Goal: Information Seeking & Learning: Check status

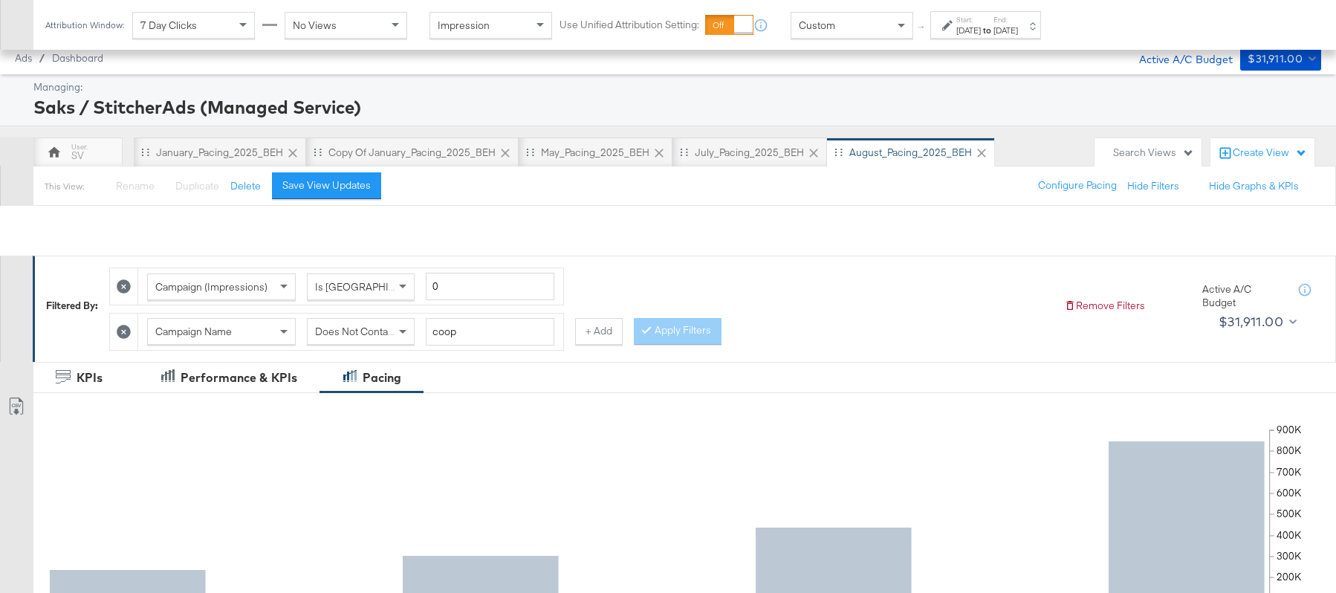
scroll to position [613, 0]
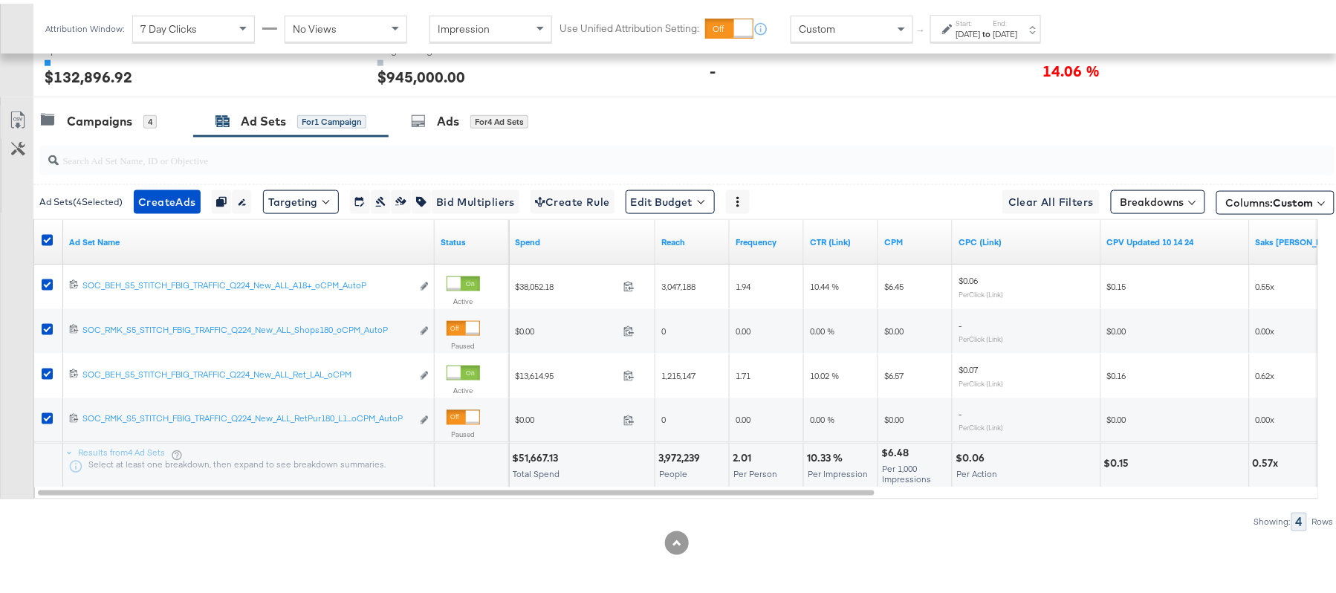
click at [1156, 77] on div "14.06 %" at bounding box center [1191, 67] width 299 height 22
click at [153, 128] on div "Campaigns 4" at bounding box center [113, 118] width 160 height 32
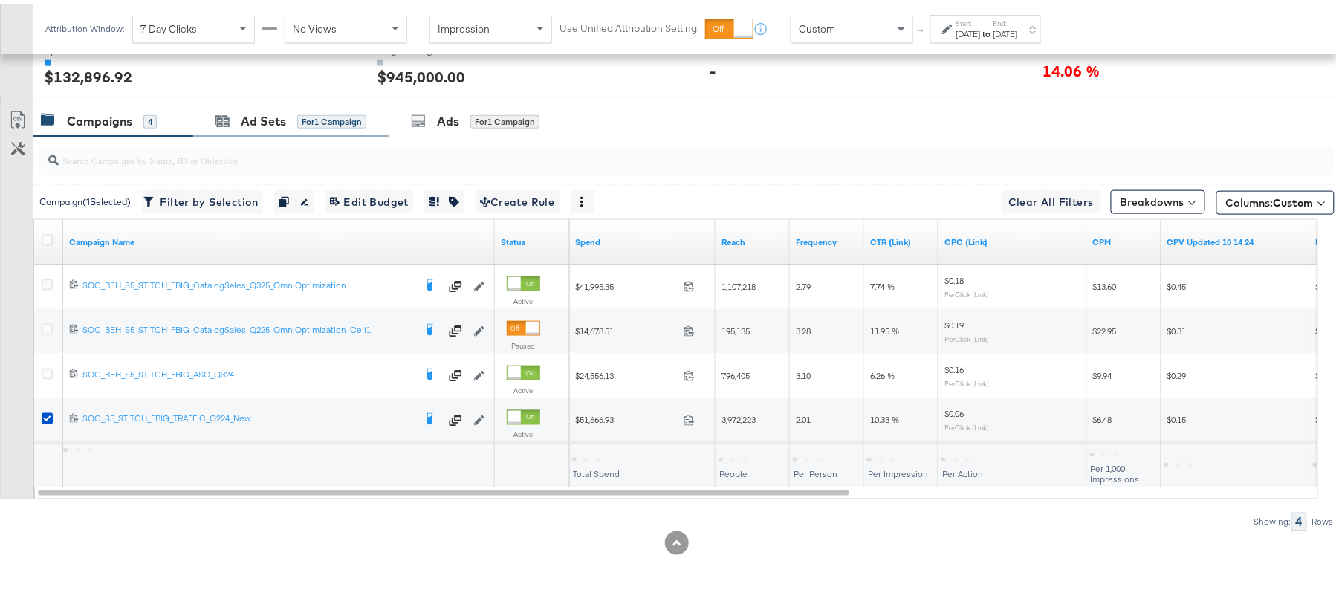
click at [280, 103] on div "Ad Sets for 1 Campaign" at bounding box center [290, 118] width 195 height 32
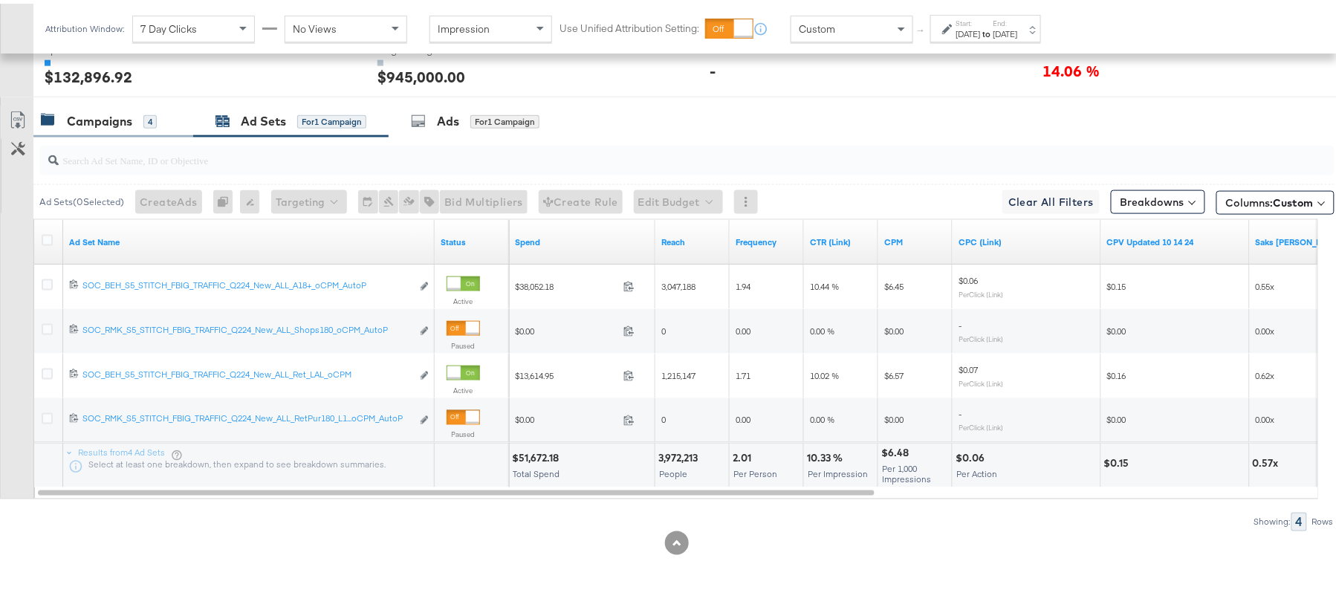
click at [83, 123] on div "Campaigns" at bounding box center [99, 117] width 65 height 17
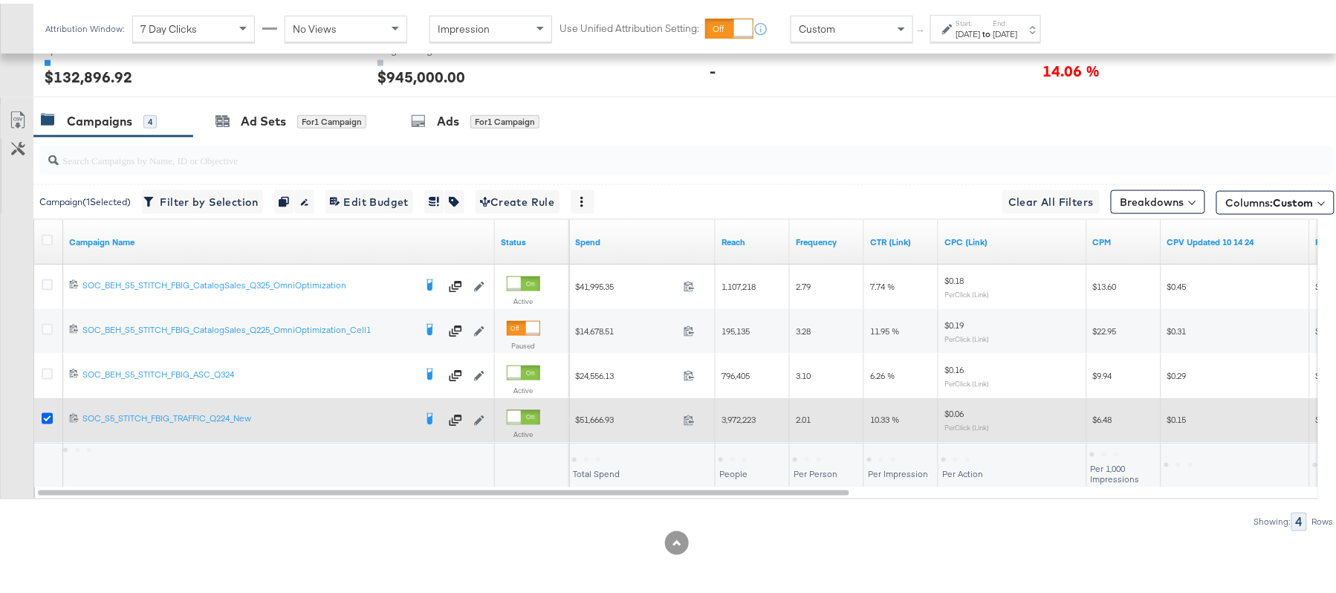
click at [46, 420] on icon at bounding box center [47, 414] width 11 height 11
click at [0, 0] on input "checkbox" at bounding box center [0, 0] width 0 height 0
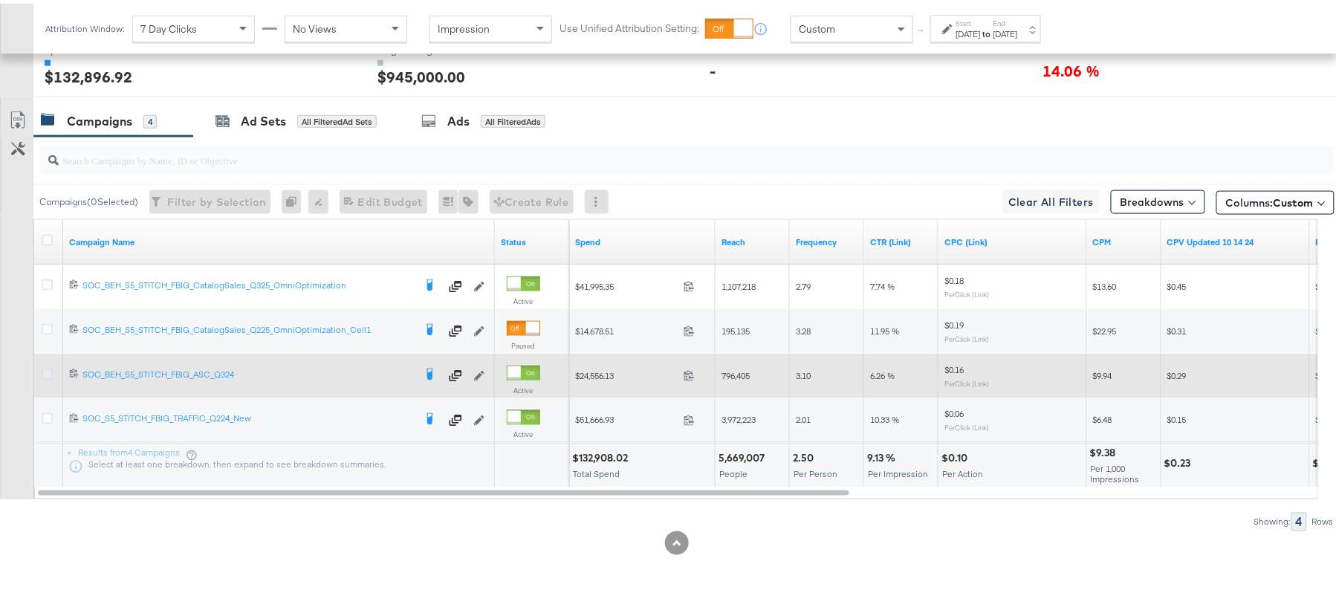
click at [45, 373] on icon at bounding box center [47, 370] width 11 height 11
click at [0, 0] on input "checkbox" at bounding box center [0, 0] width 0 height 0
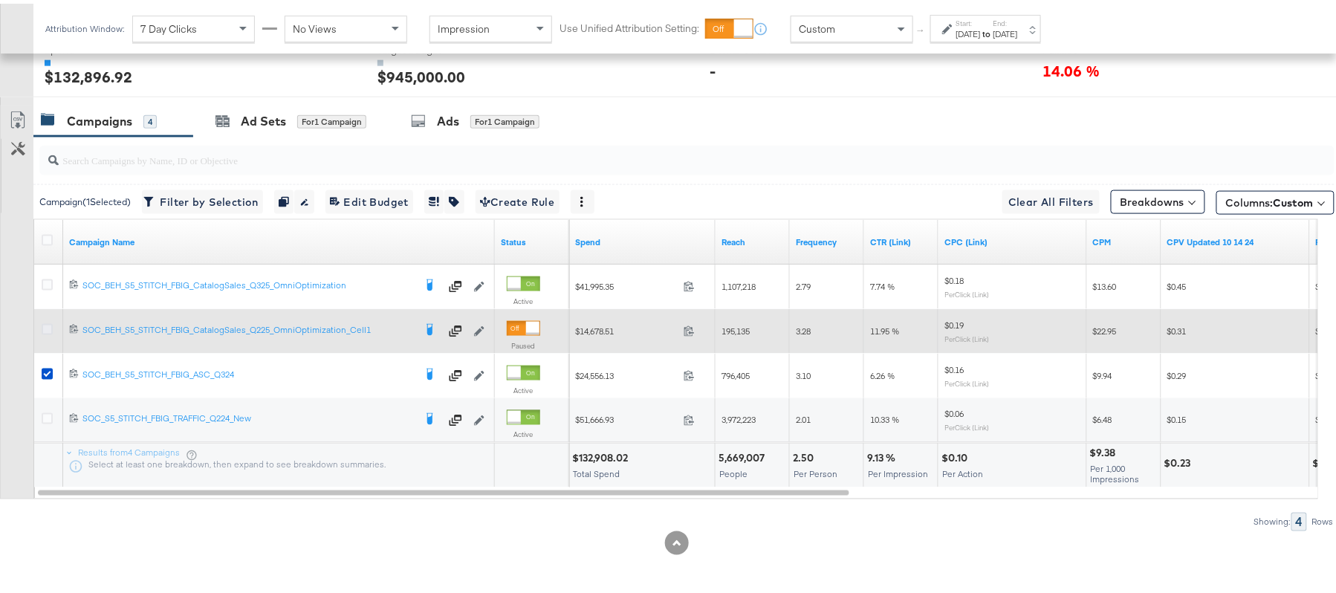
click at [43, 328] on div at bounding box center [50, 327] width 16 height 15
click at [43, 328] on icon at bounding box center [47, 325] width 11 height 11
click at [0, 0] on input "checkbox" at bounding box center [0, 0] width 0 height 0
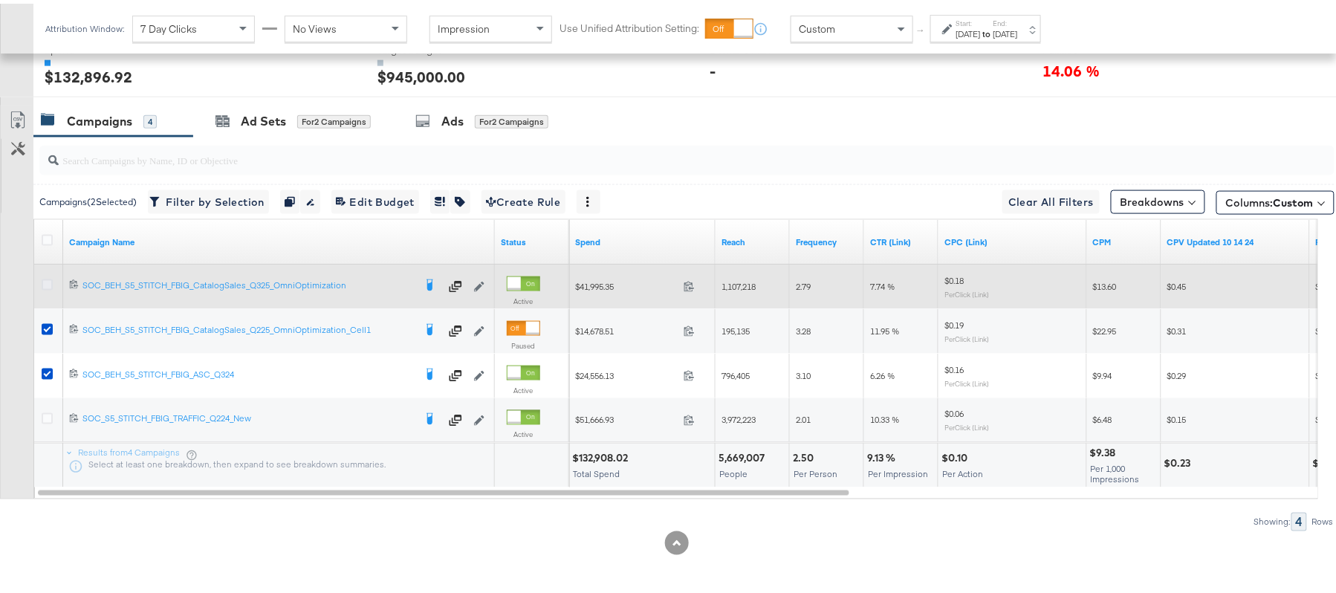
click at [43, 278] on icon at bounding box center [47, 281] width 11 height 11
click at [0, 0] on input "checkbox" at bounding box center [0, 0] width 0 height 0
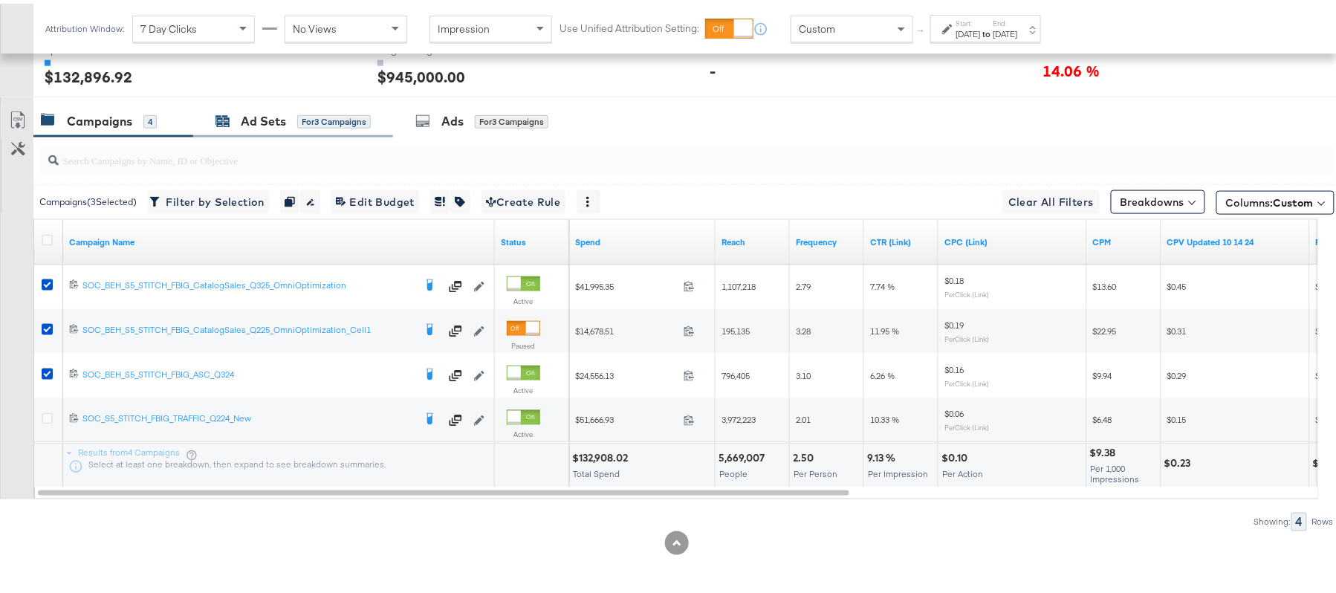
click at [279, 114] on div "Ad Sets" at bounding box center [263, 117] width 45 height 17
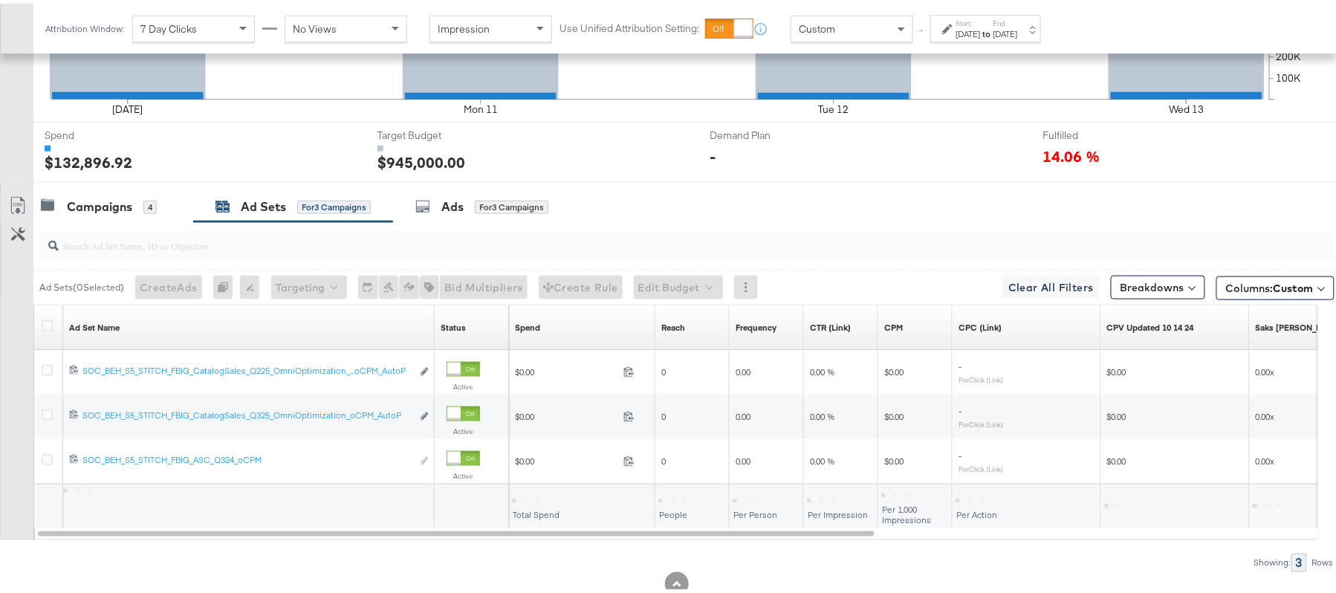
scroll to position [568, 0]
